Goal: Task Accomplishment & Management: Manage account settings

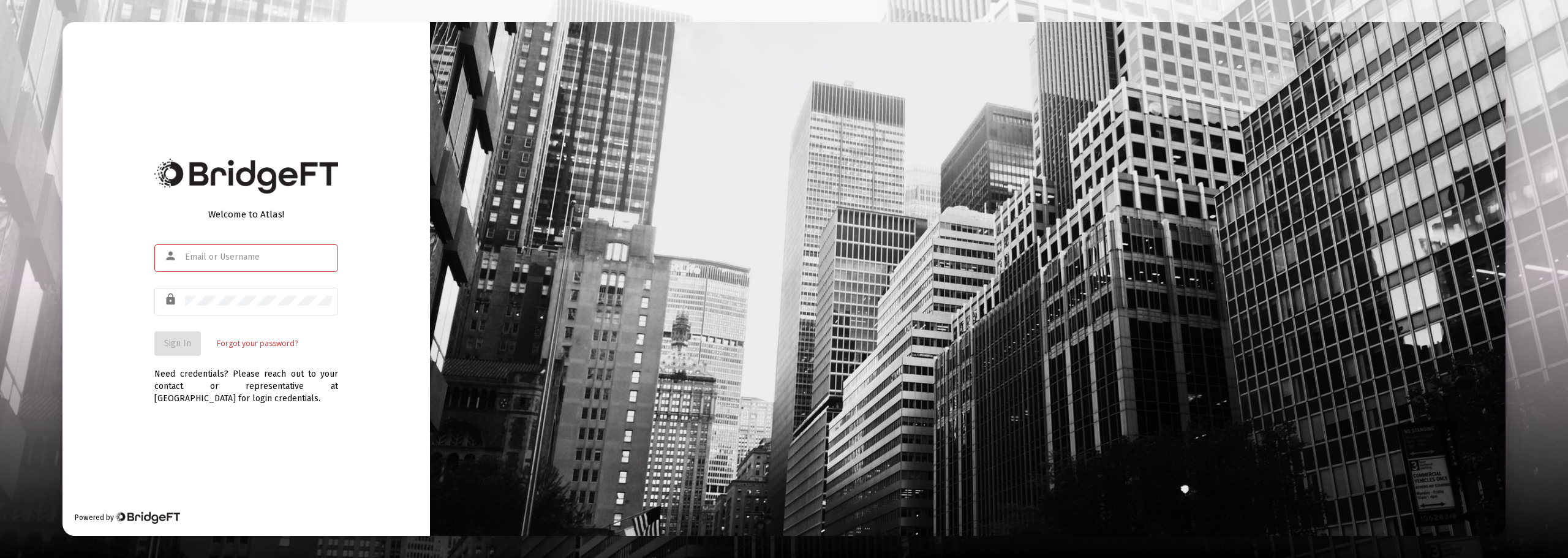
click at [212, 252] on input "text" at bounding box center [258, 257] width 147 height 10
click at [204, 255] on input "text" at bounding box center [258, 257] width 147 height 10
type input "[EMAIL_ADDRESS][DOMAIN_NAME]"
click at [169, 338] on span "Sign In" at bounding box center [178, 343] width 27 height 11
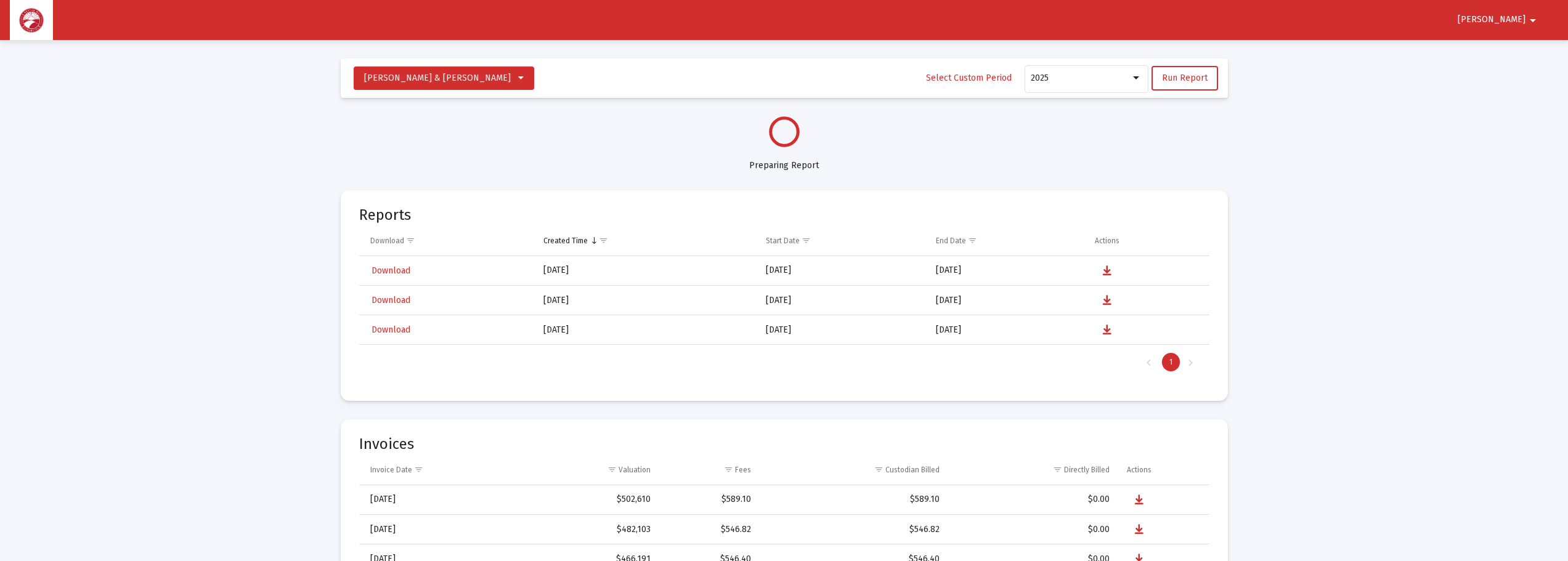
select select "View all"
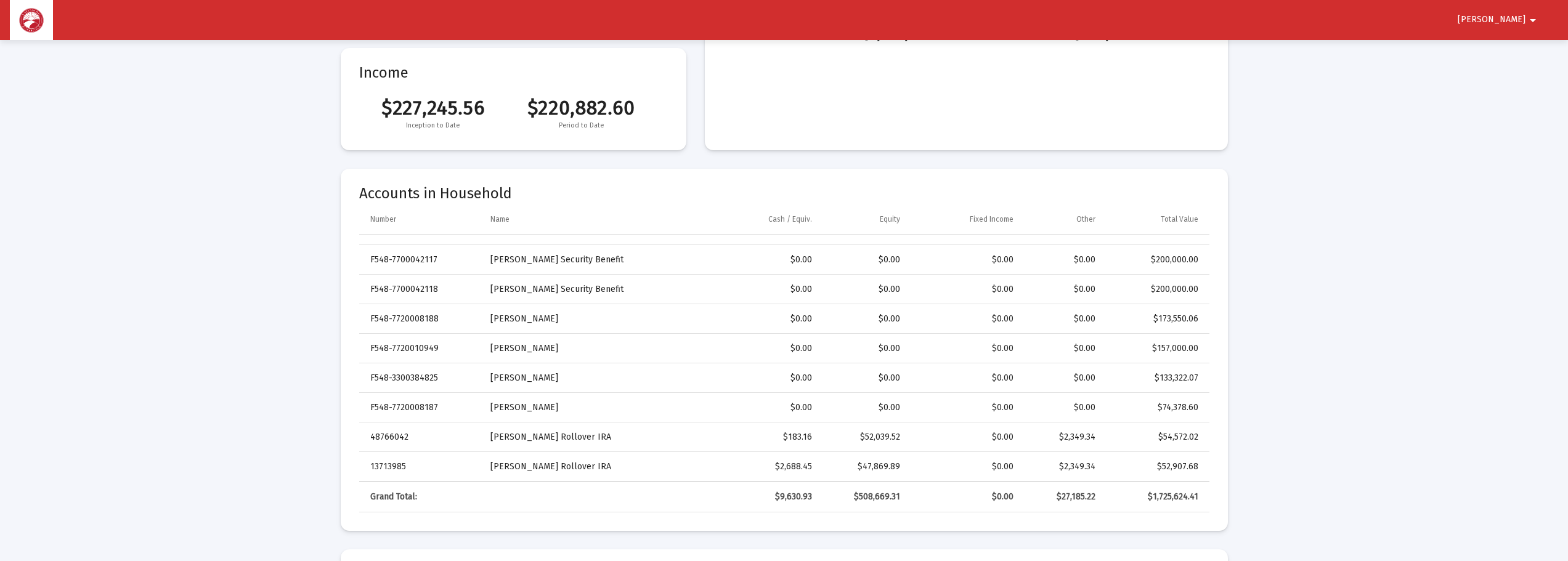
scroll to position [246, 0]
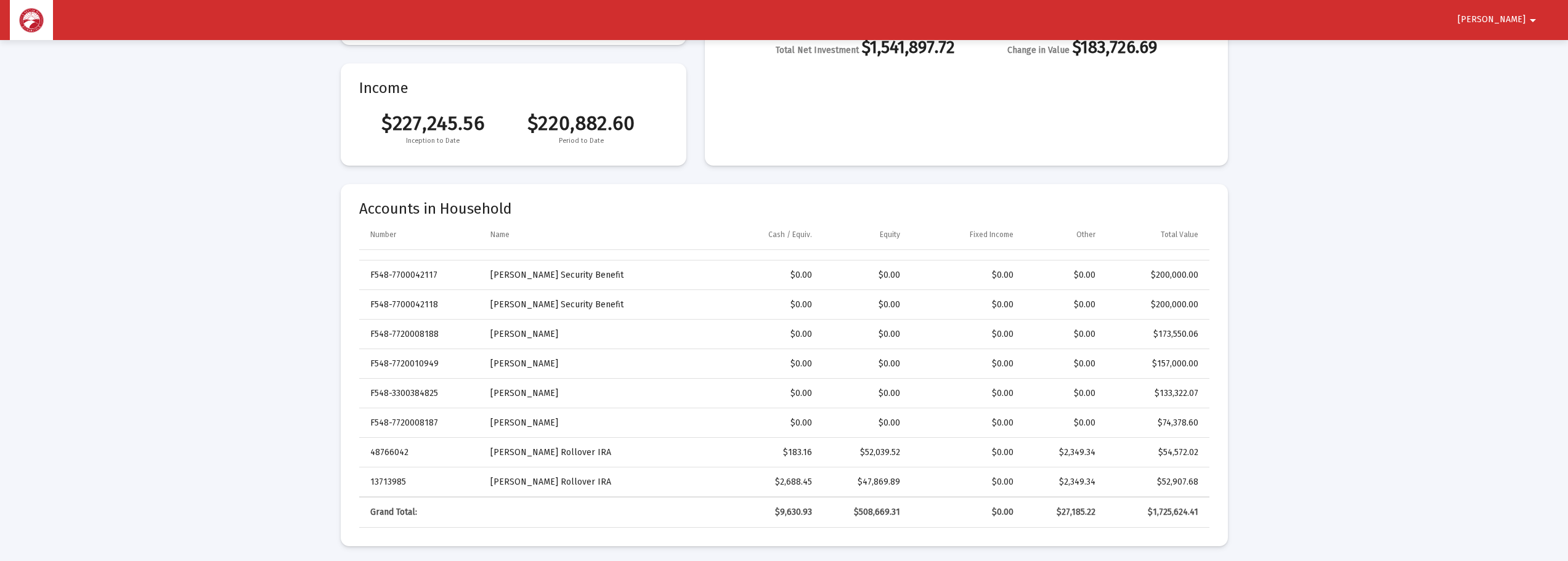
drag, startPoint x: 1210, startPoint y: 426, endPoint x: 1223, endPoint y: 275, distance: 151.6
click at [1224, 277] on mat-card "Accounts in Household Number Name Cash / Equiv. Equity Fixed Income Other Total…" at bounding box center [784, 365] width 887 height 363
click at [1211, 265] on mat-card "Accounts in Household Number Name Cash / Equiv. Equity Fixed Income Other Total…" at bounding box center [784, 365] width 887 height 363
click at [1216, 425] on mat-card "Accounts in Household Number Name Cash / Equiv. Equity Fixed Income Other Total…" at bounding box center [784, 365] width 887 height 363
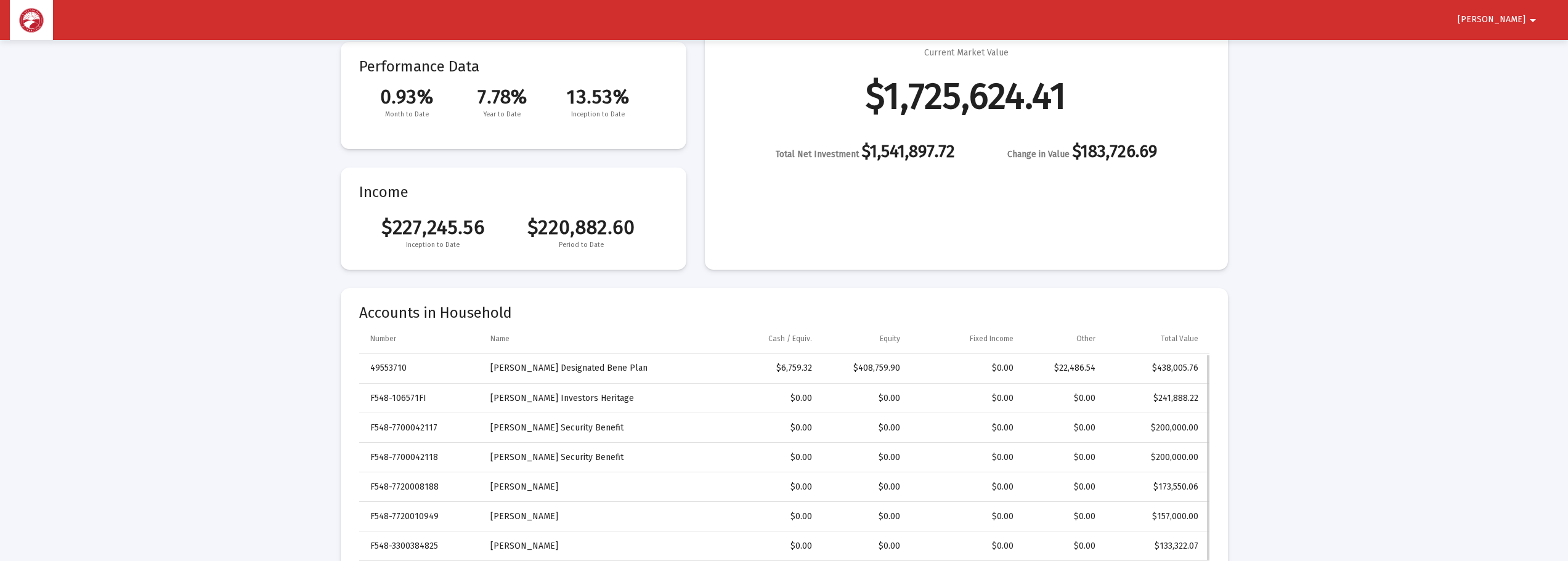
scroll to position [123, 0]
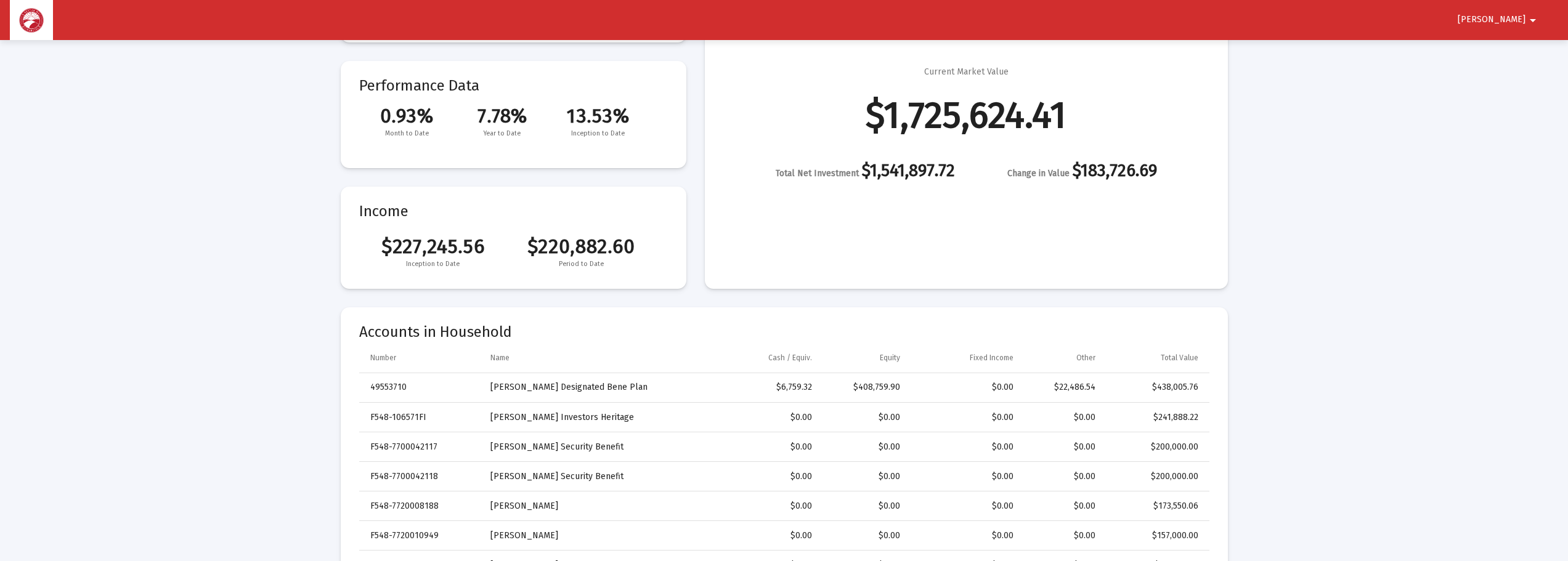
drag, startPoint x: 1271, startPoint y: 452, endPoint x: 1287, endPoint y: 347, distance: 106.2
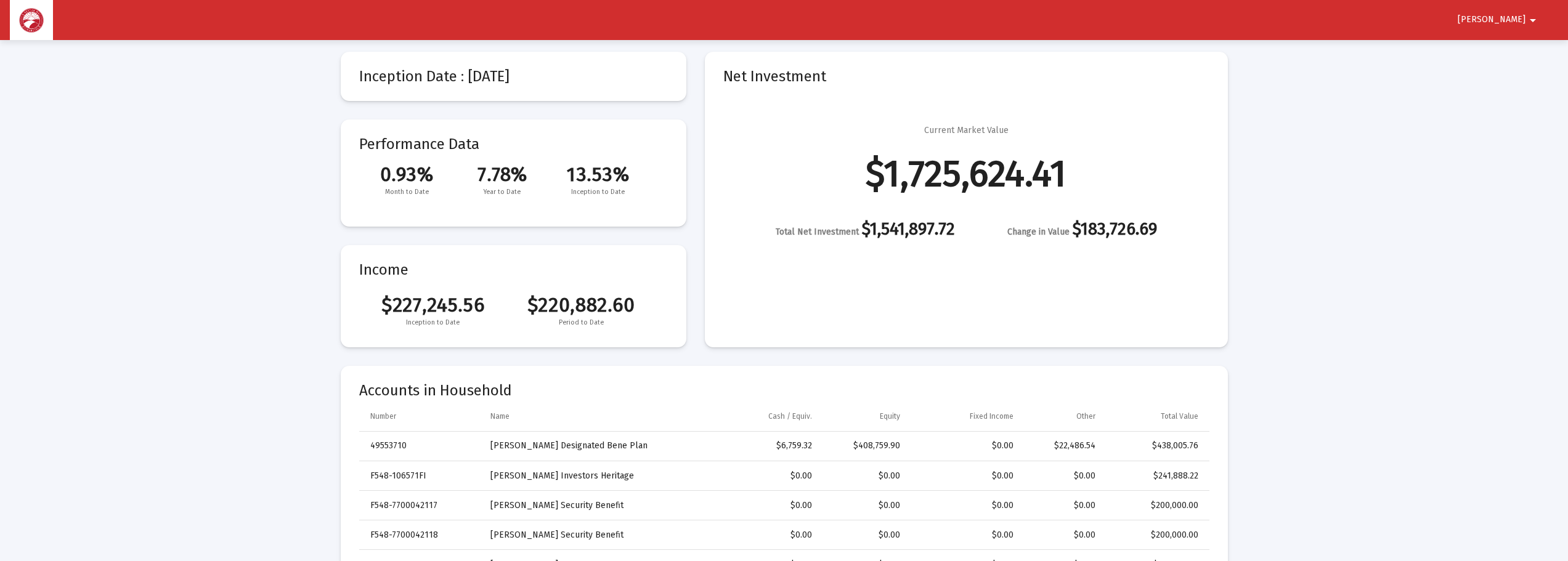
scroll to position [61, 0]
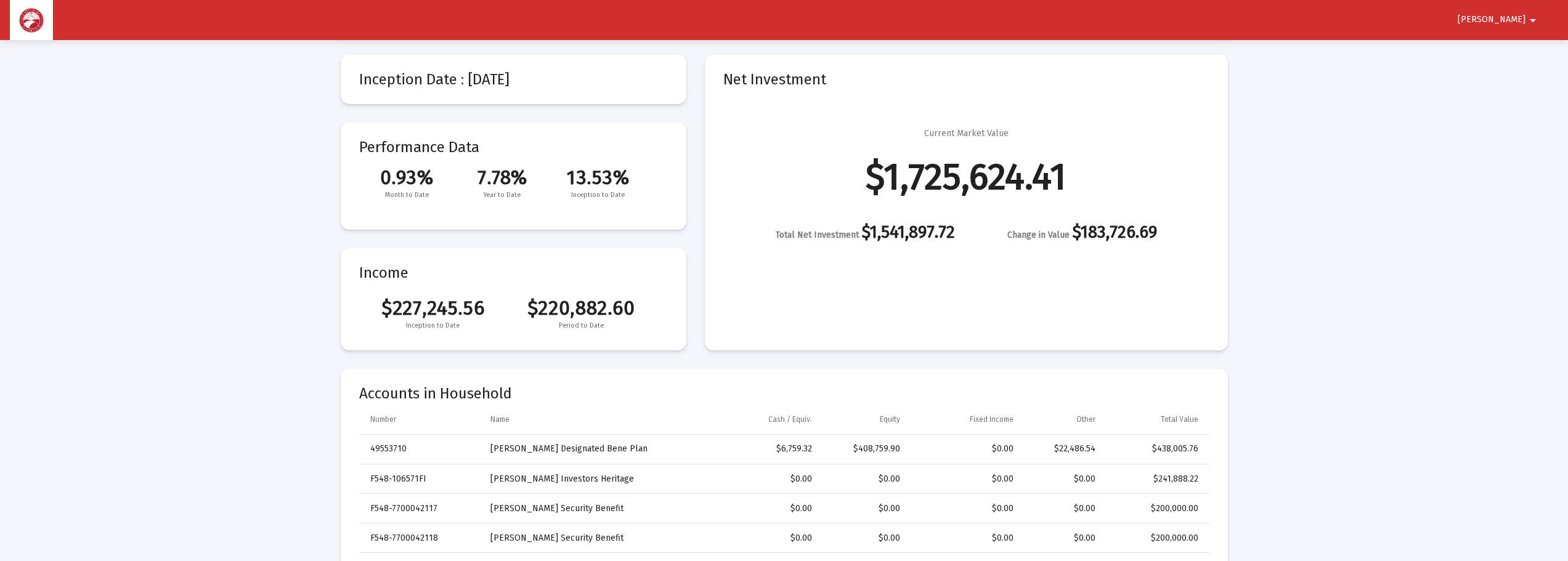
click at [1524, 21] on span "Peter" at bounding box center [1491, 19] width 68 height 11
click at [1524, 52] on button "Logout" at bounding box center [1521, 53] width 69 height 29
